Goal: Information Seeking & Learning: Learn about a topic

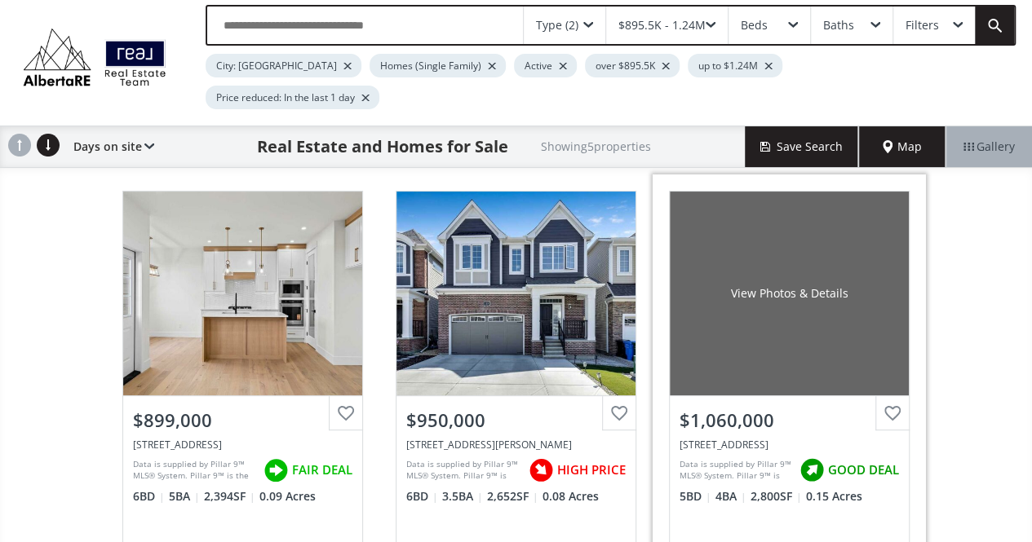
scroll to position [82, 0]
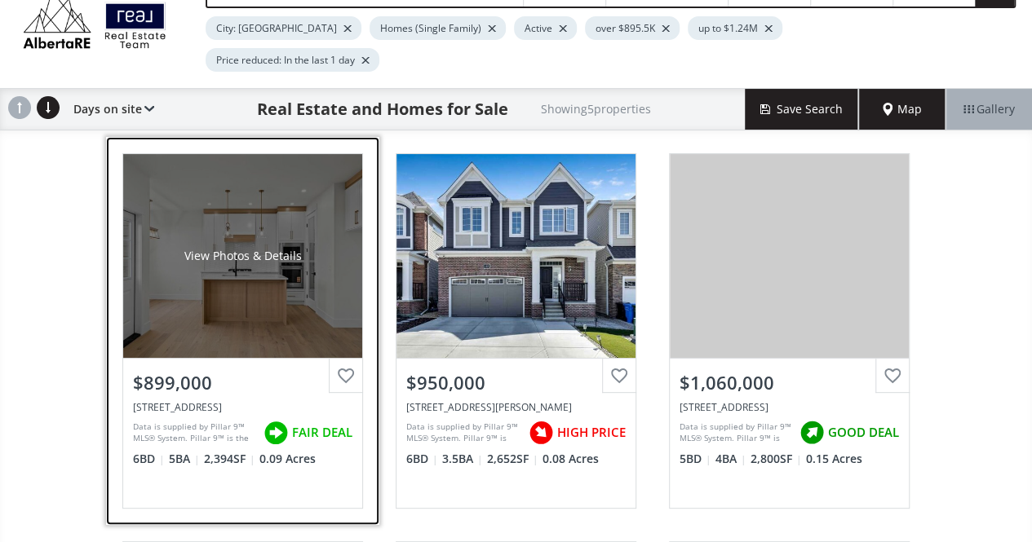
click at [263, 257] on div "View Photos & Details" at bounding box center [241, 256] width 117 height 16
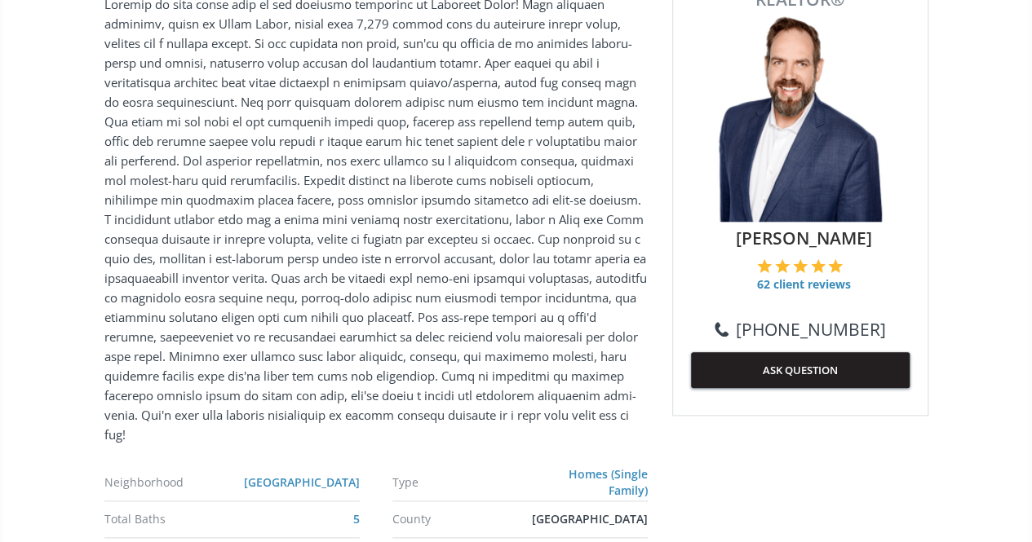
scroll to position [408, 0]
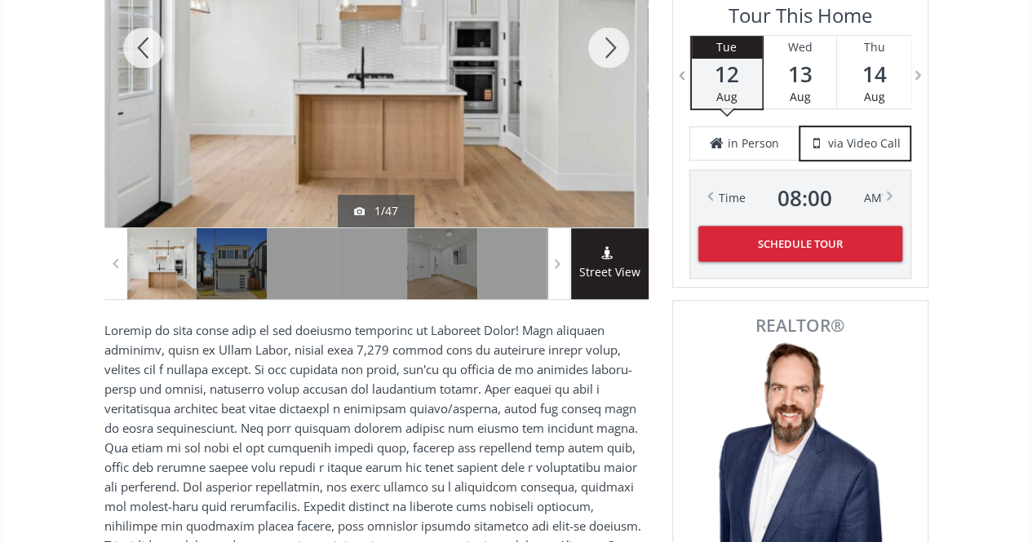
click at [404, 152] on div at bounding box center [375, 48] width 543 height 360
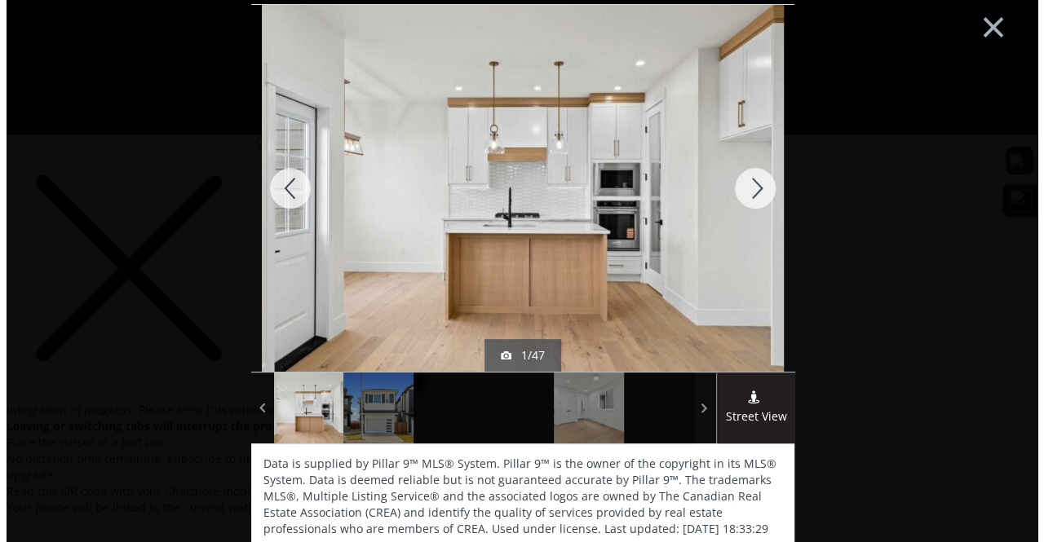
scroll to position [0, 0]
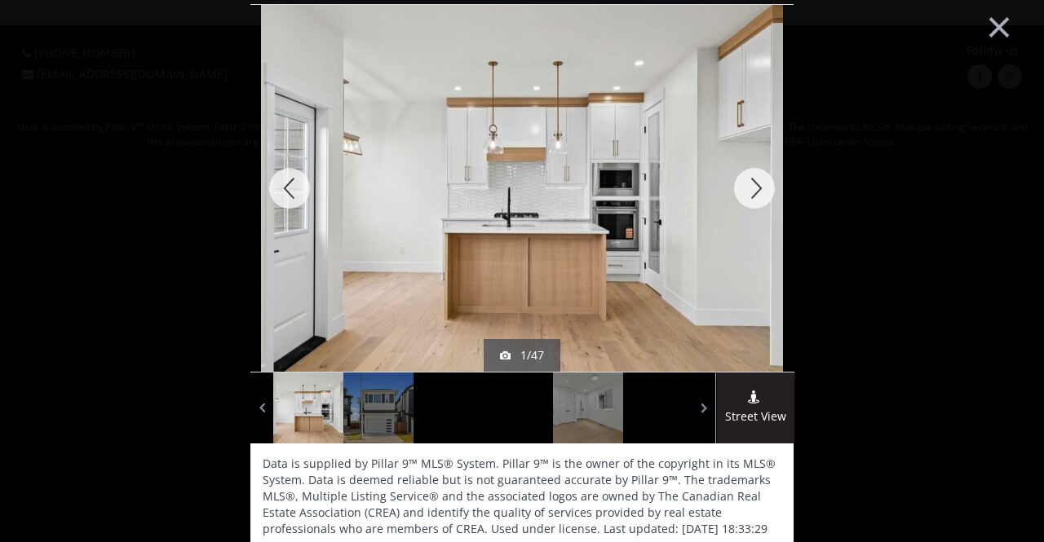
click at [744, 195] on div at bounding box center [754, 188] width 78 height 367
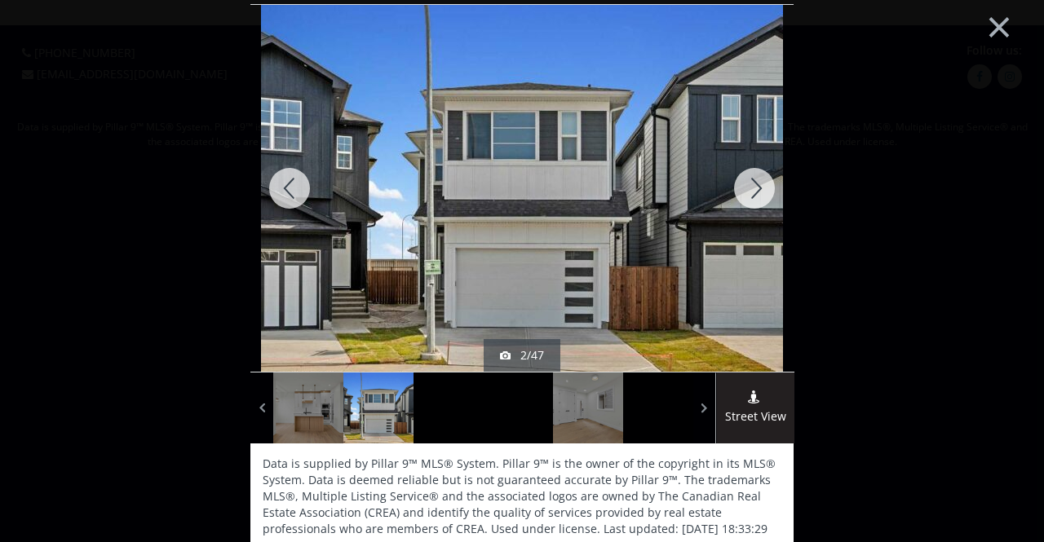
click at [744, 195] on div at bounding box center [754, 188] width 78 height 367
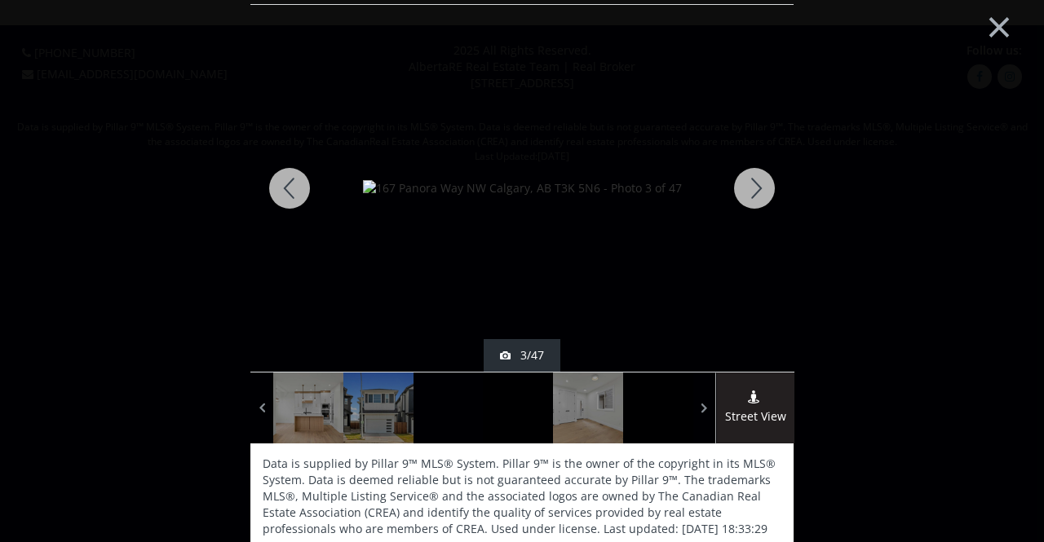
click at [744, 195] on div at bounding box center [754, 188] width 78 height 367
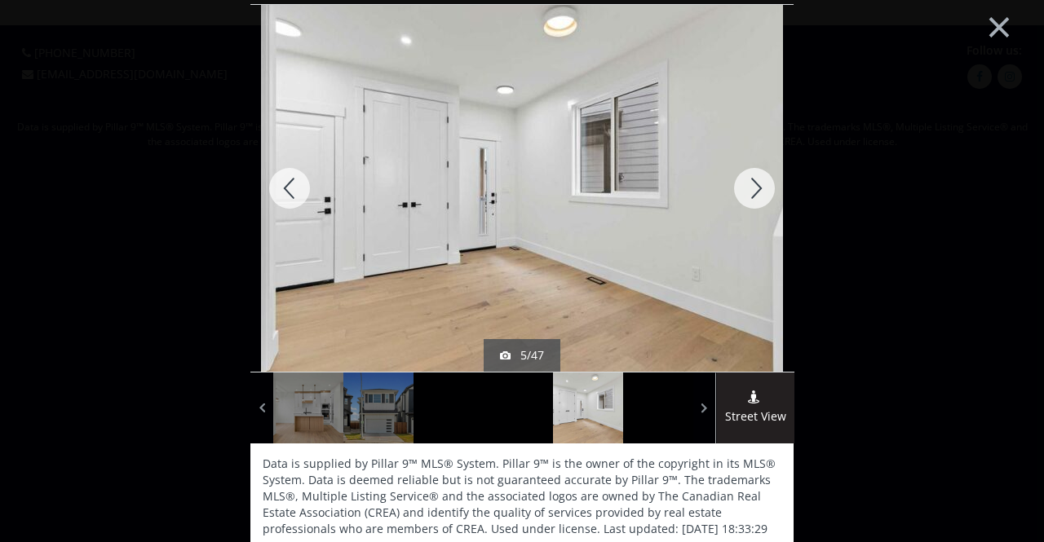
click at [744, 195] on div at bounding box center [754, 188] width 78 height 367
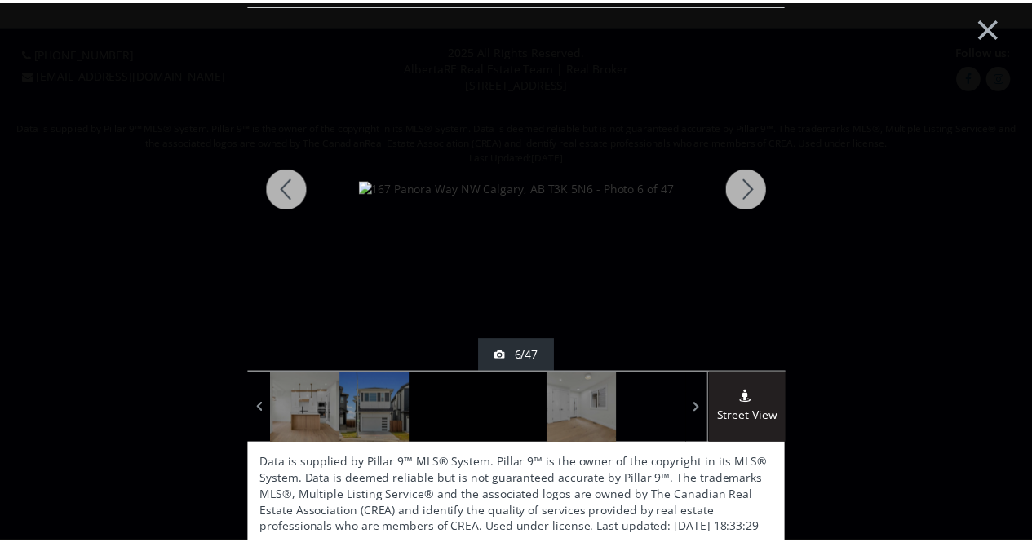
scroll to position [7, 0]
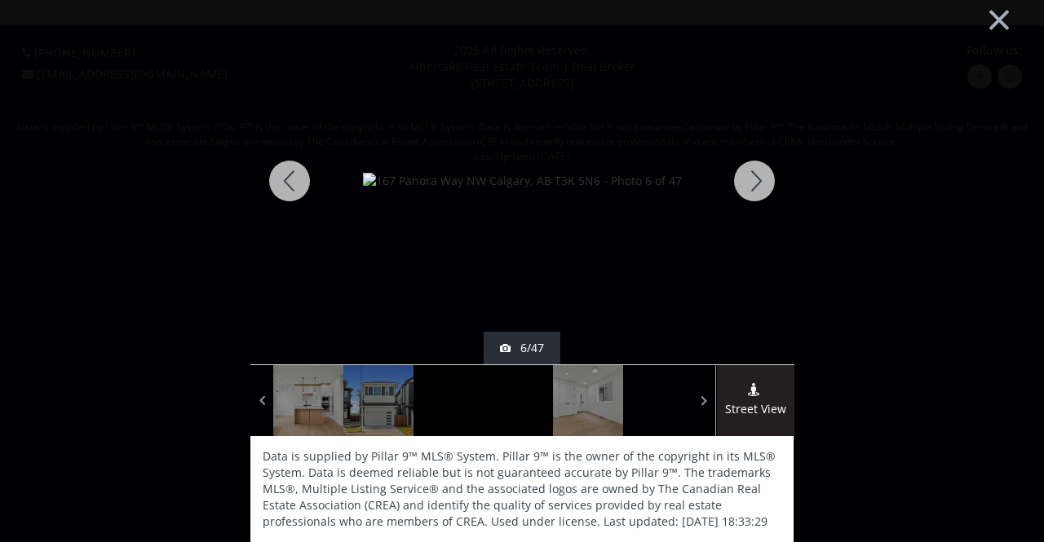
click at [739, 180] on div at bounding box center [754, 181] width 78 height 367
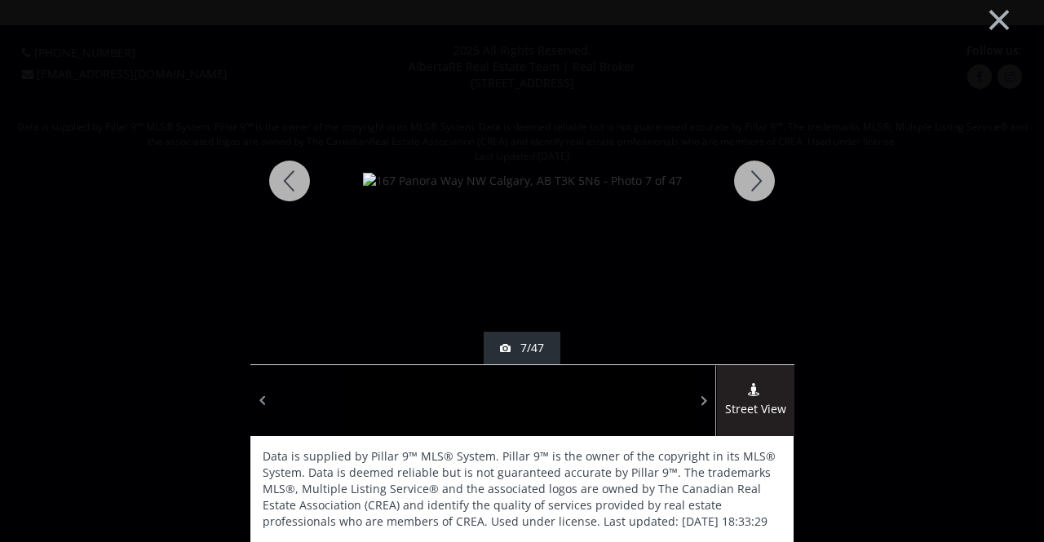
click at [739, 180] on div at bounding box center [754, 181] width 78 height 367
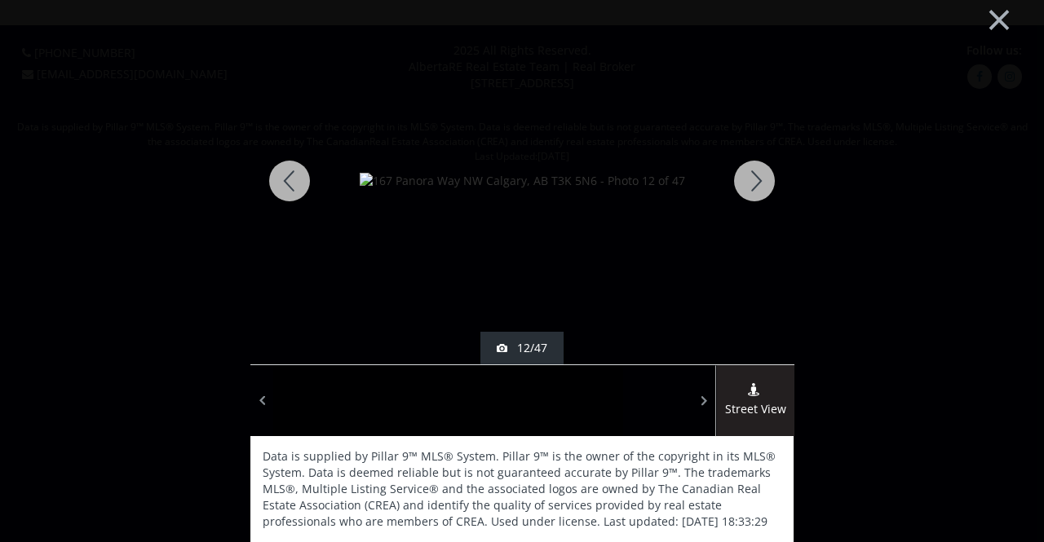
click at [739, 180] on div at bounding box center [754, 181] width 78 height 367
click at [975, 20] on button "×" at bounding box center [999, 18] width 90 height 67
